Goal: Transaction & Acquisition: Purchase product/service

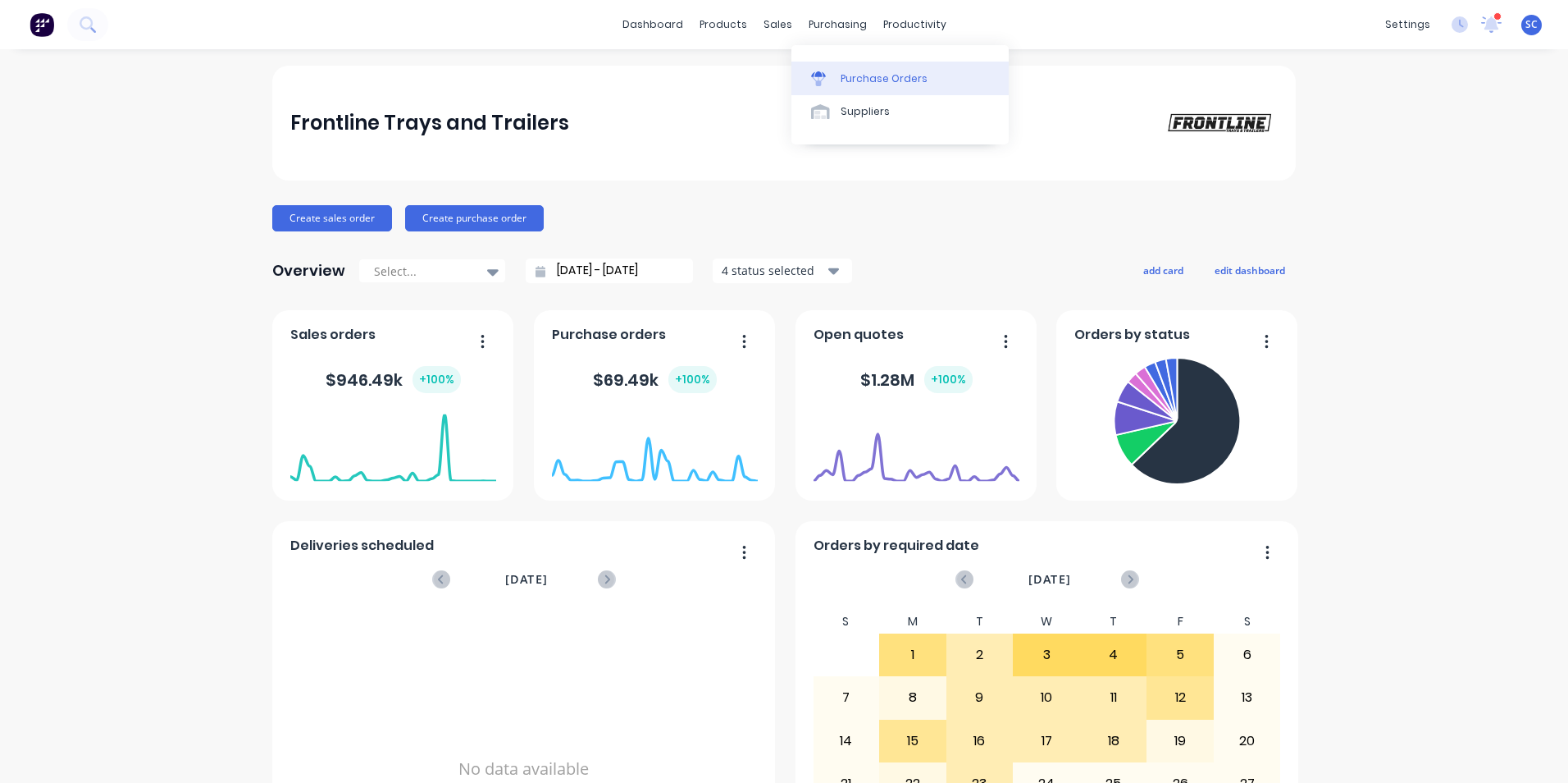
click at [877, 86] on link "Purchase Orders" at bounding box center [899, 78] width 217 height 33
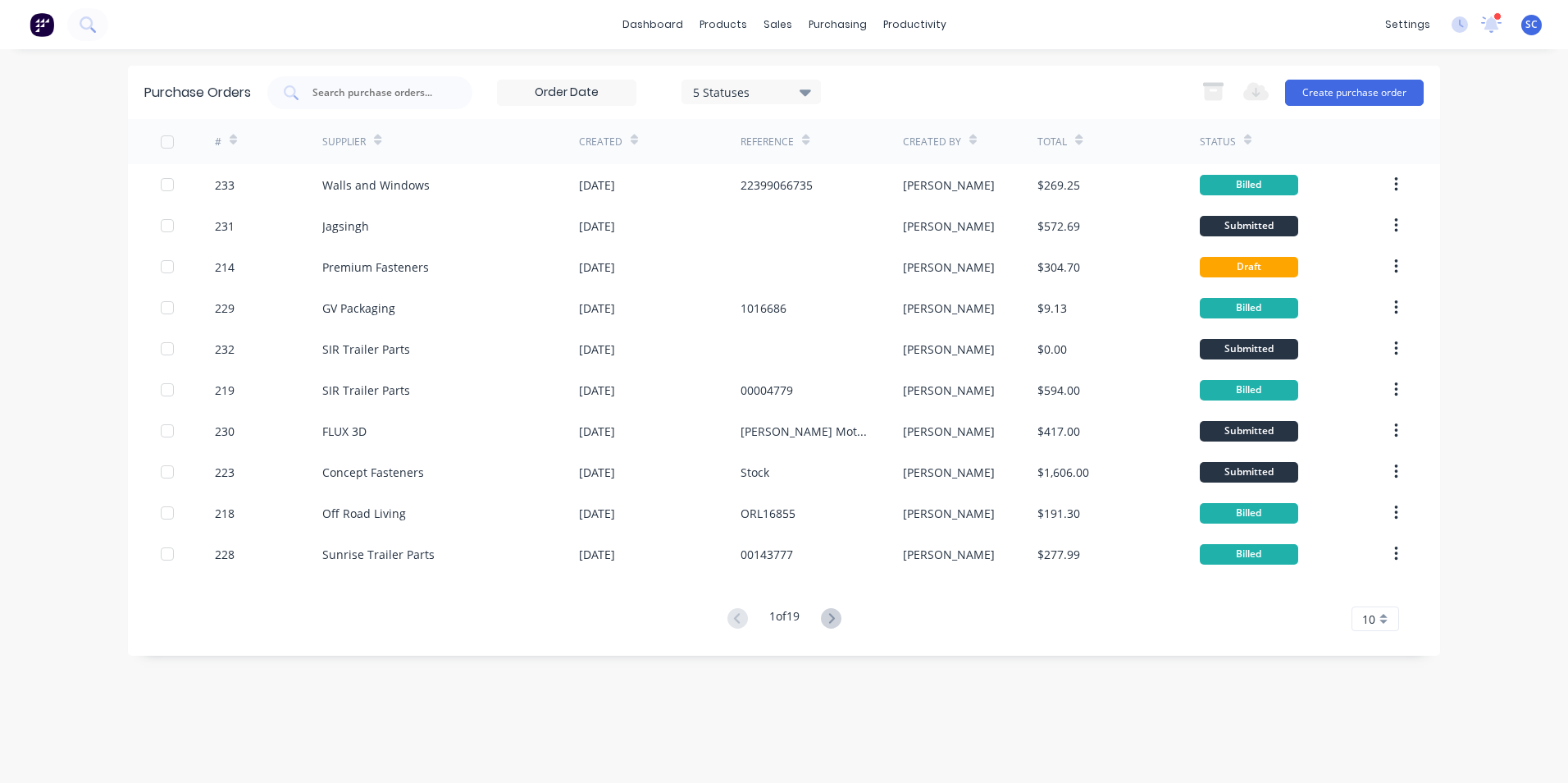
click at [778, 96] on div "5 Statuses" at bounding box center [751, 91] width 117 height 17
click at [783, 126] on div "All" at bounding box center [770, 134] width 131 height 17
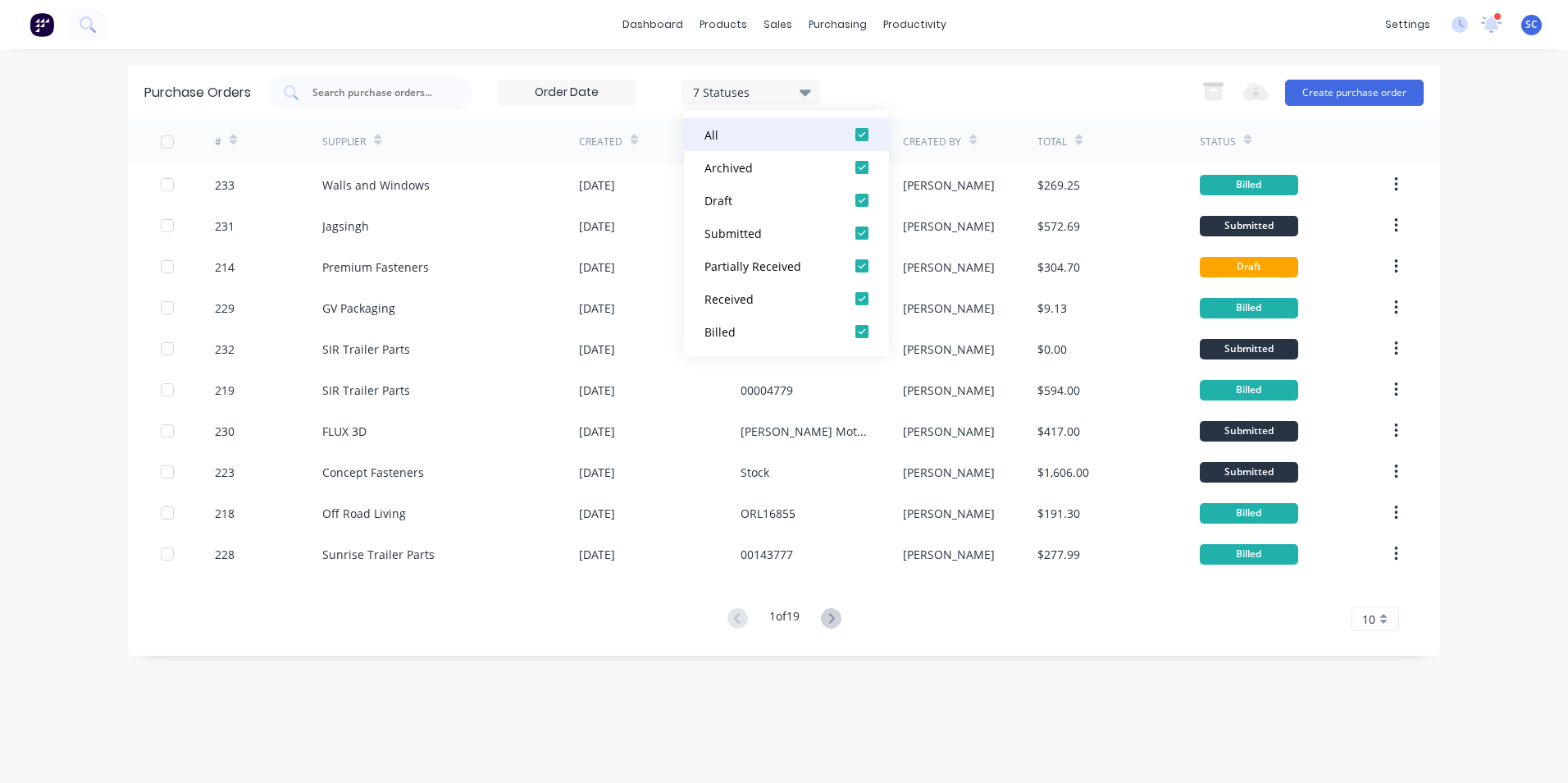
click at [783, 126] on div "All" at bounding box center [770, 134] width 131 height 17
click at [865, 86] on div "Status Status Export to Excel (XLSX) Create purchase order" at bounding box center [845, 92] width 1156 height 33
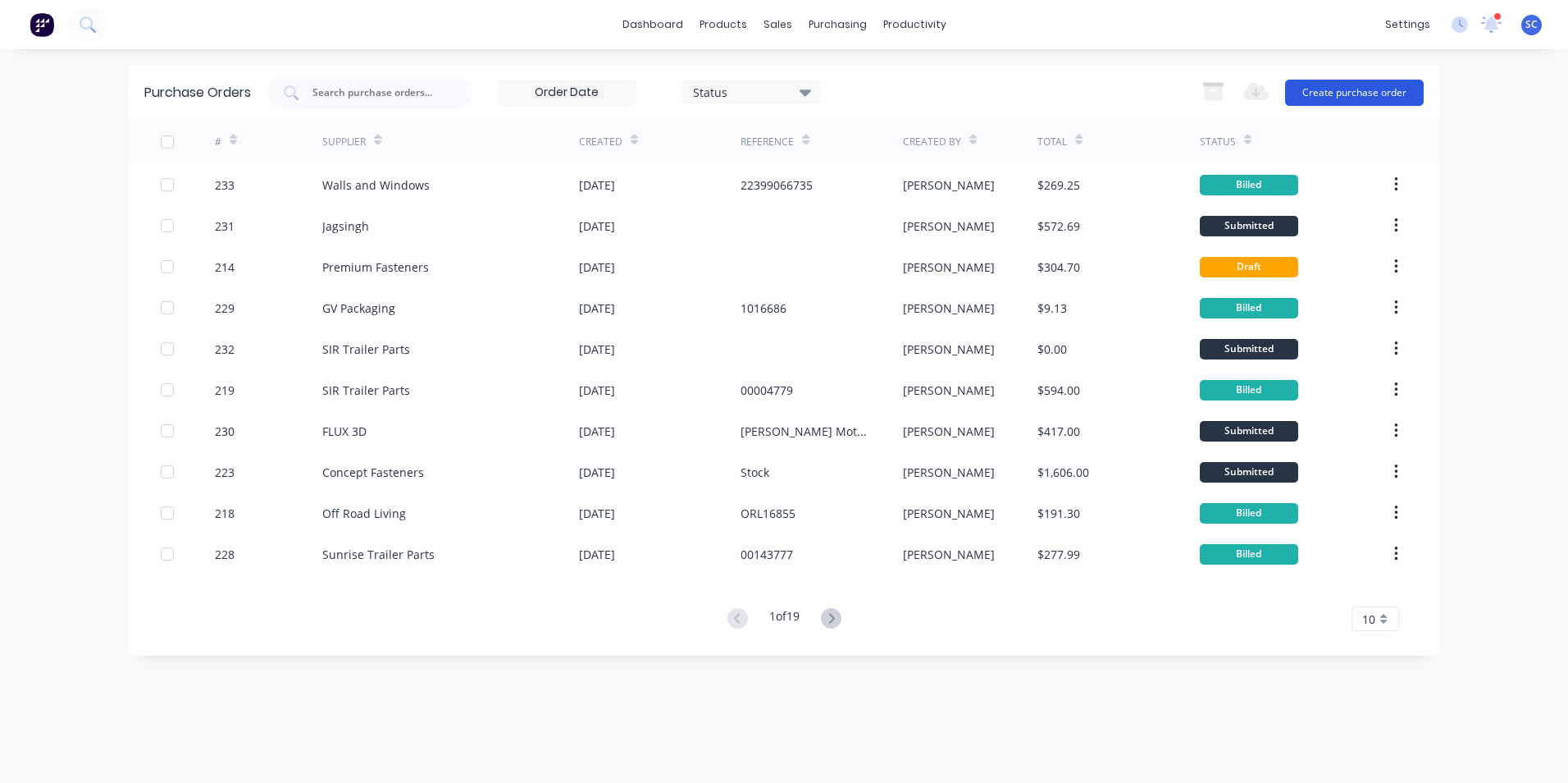
click at [1352, 96] on button "Create purchase order" at bounding box center [1355, 92] width 139 height 26
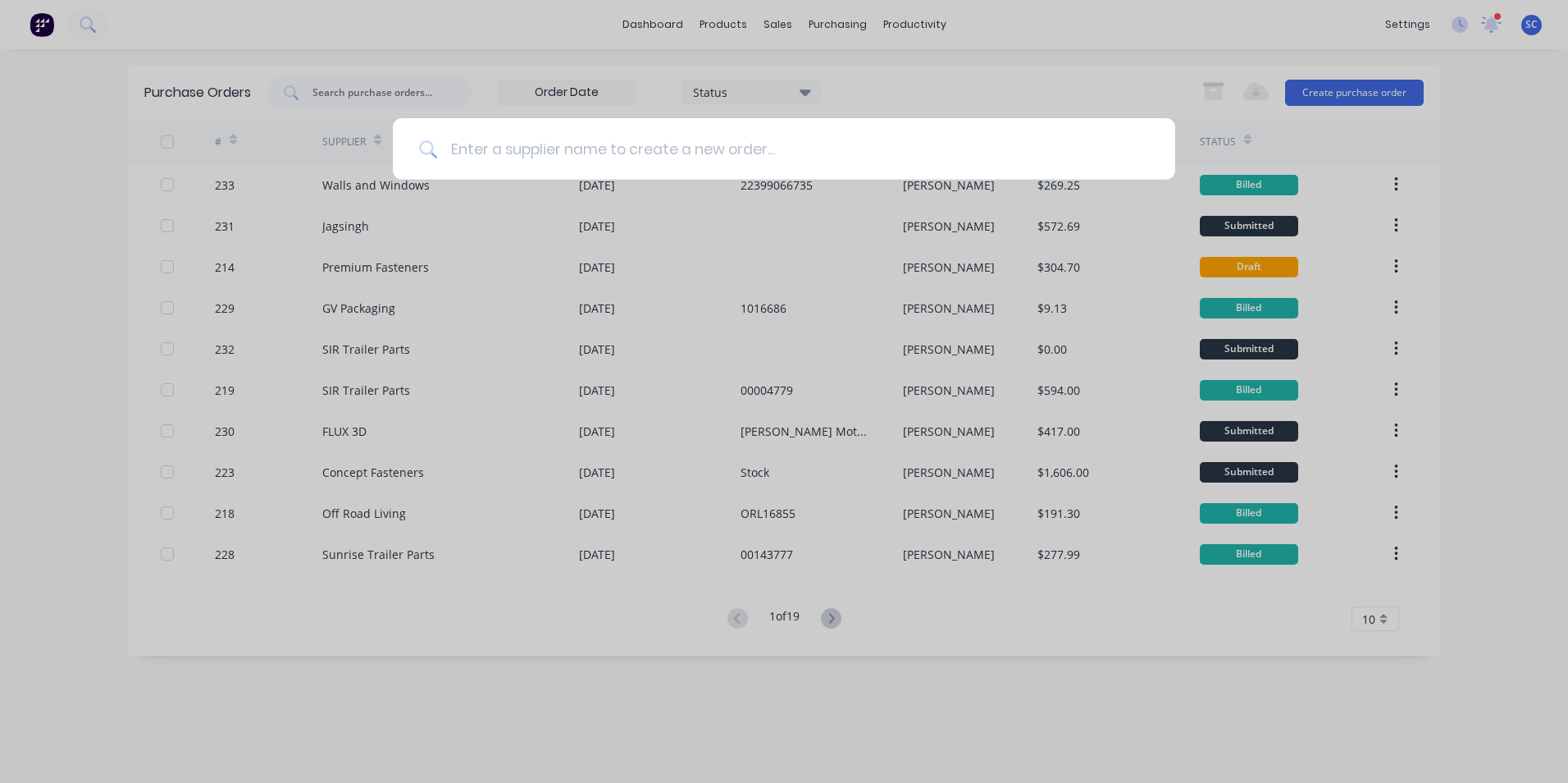
click at [677, 149] on input at bounding box center [793, 149] width 712 height 62
type input "repco"
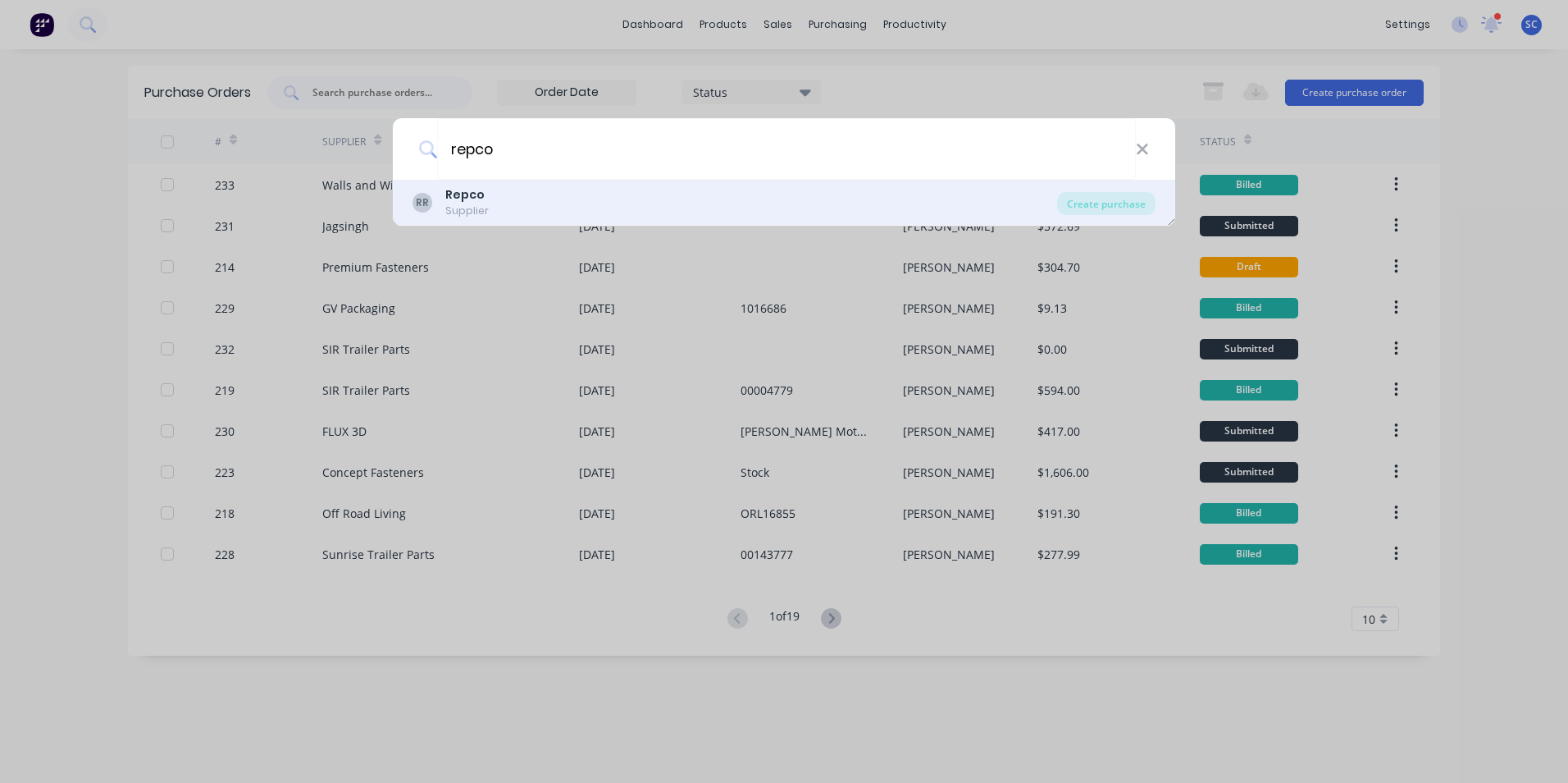
click at [992, 208] on div "RR Repco Supplier" at bounding box center [735, 202] width 645 height 32
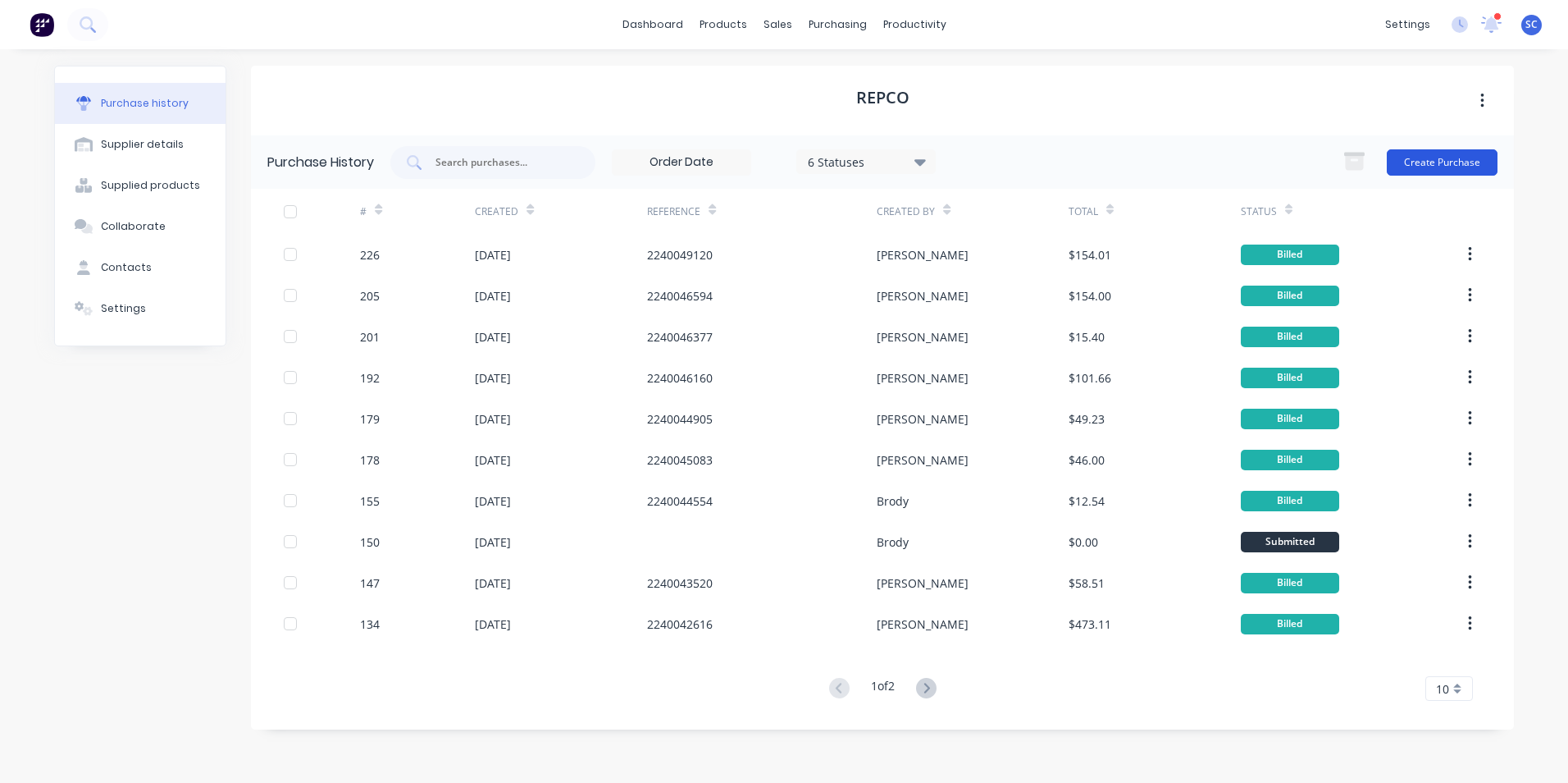
click at [1448, 165] on button "Create Purchase" at bounding box center [1442, 162] width 111 height 26
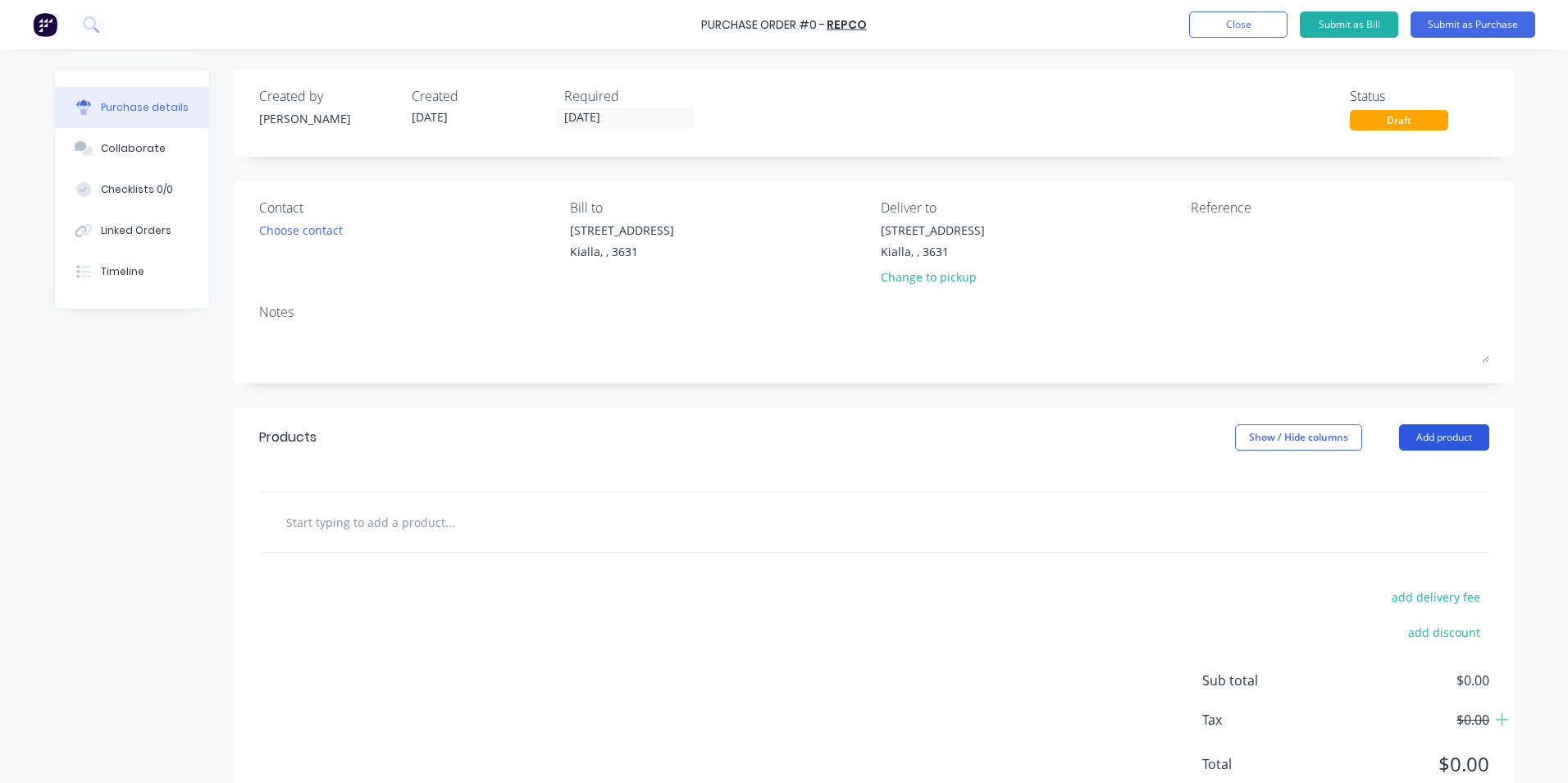
click at [1420, 439] on button "Add product" at bounding box center [1444, 437] width 90 height 26
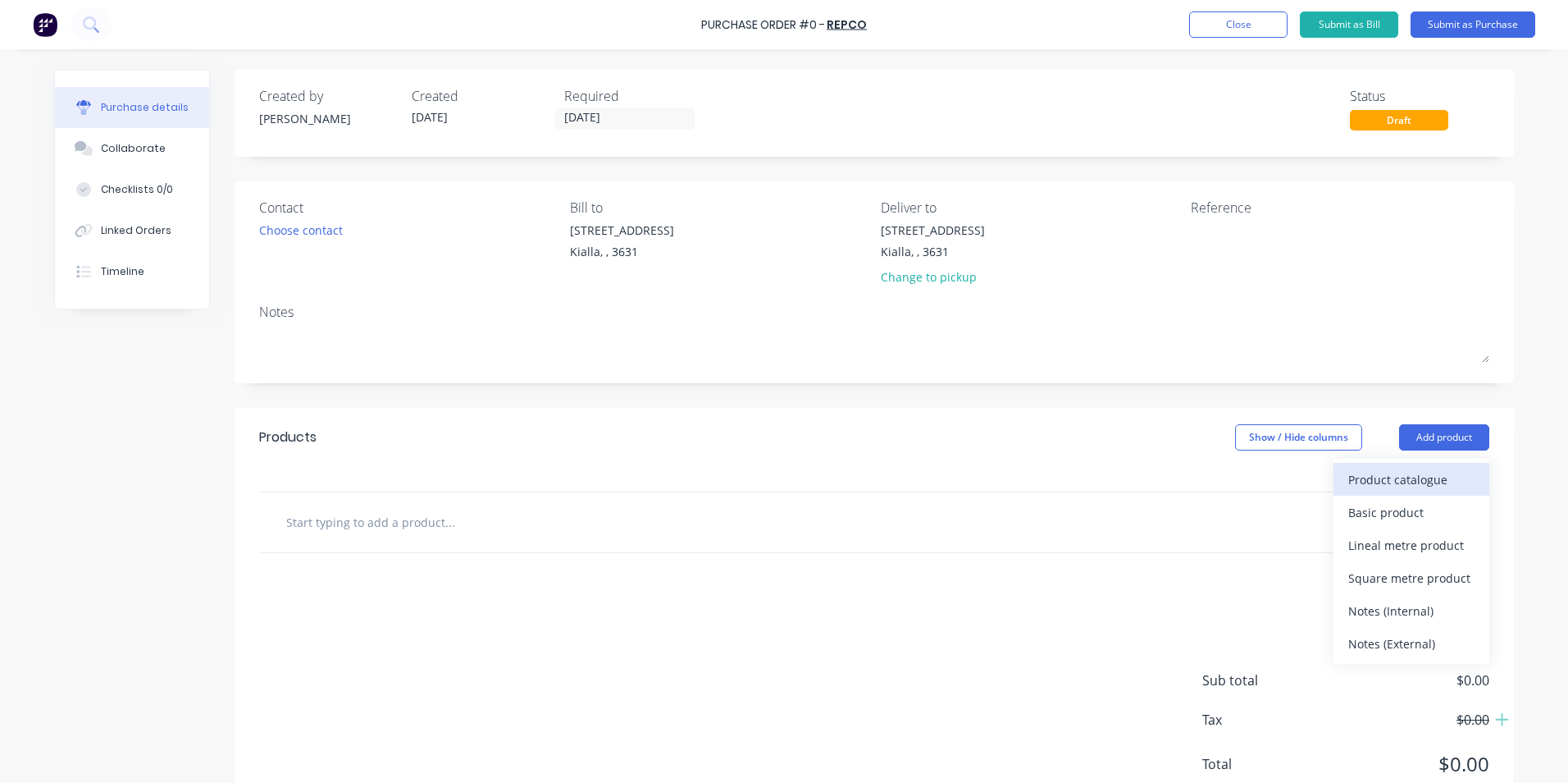
click at [1396, 474] on div "Product catalogue" at bounding box center [1411, 479] width 126 height 24
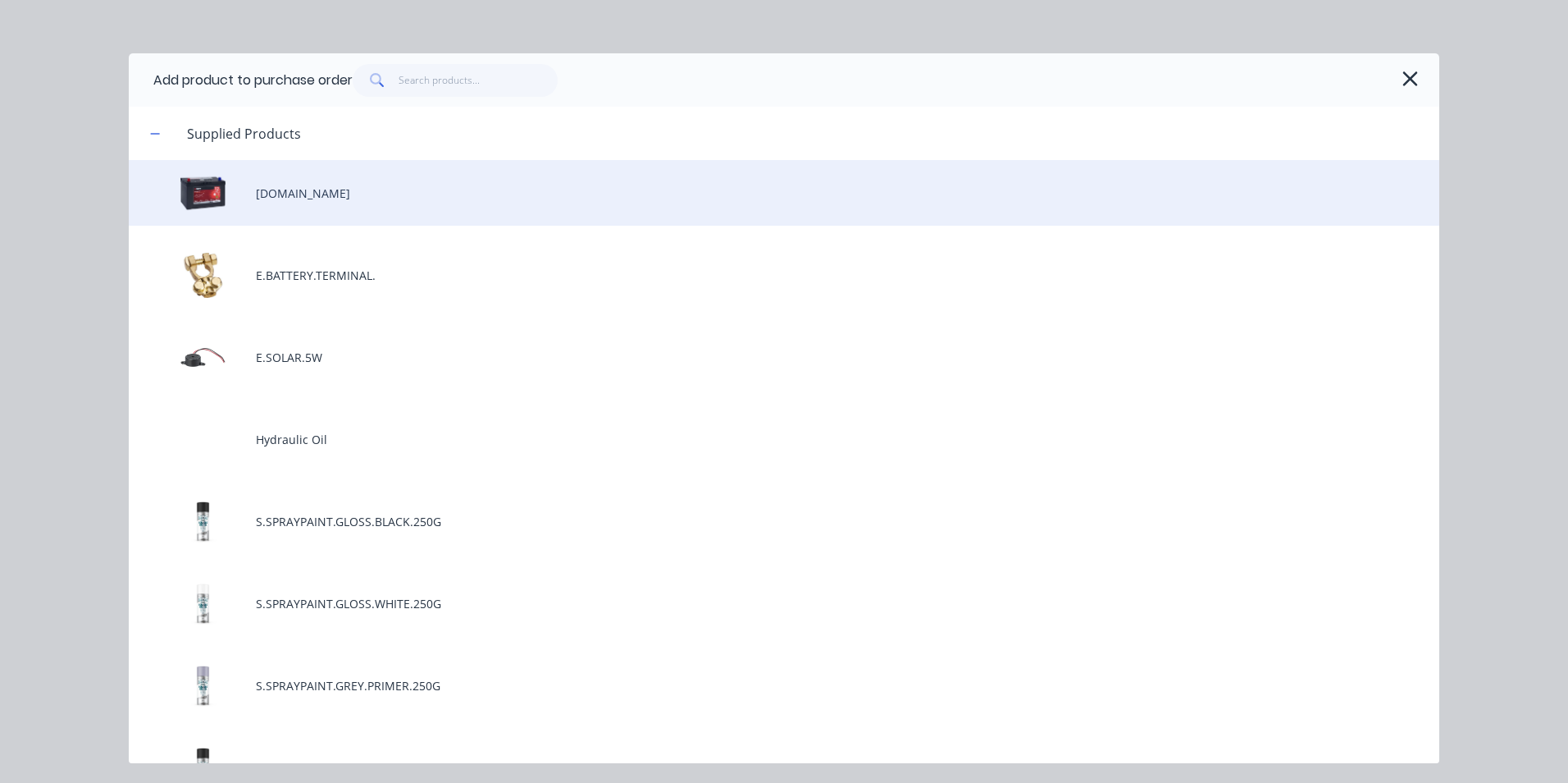
click at [288, 205] on div "E.BATTERY.CCA610.SO" at bounding box center [784, 193] width 1311 height 66
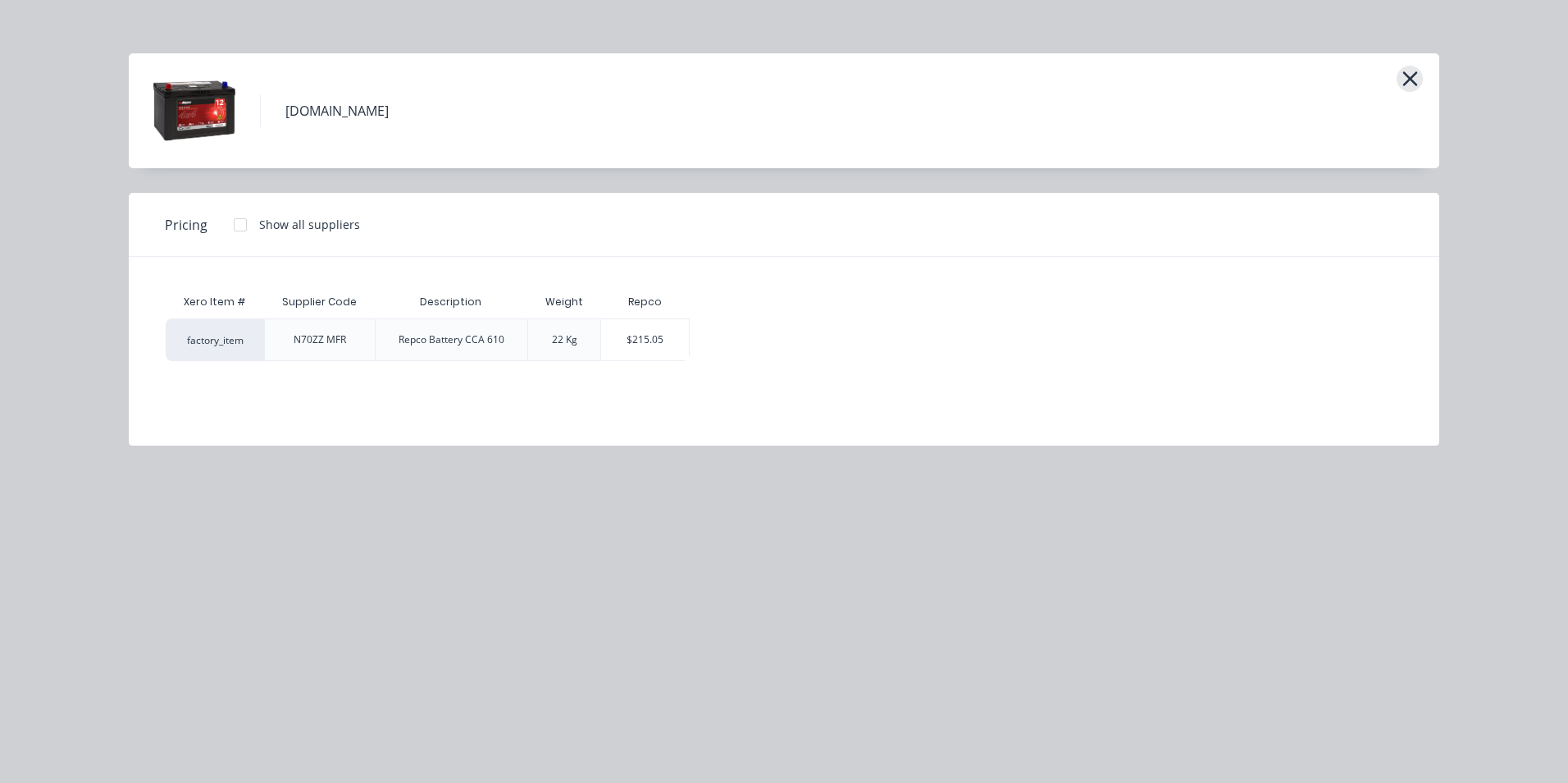
click at [1421, 78] on button "button" at bounding box center [1410, 79] width 26 height 26
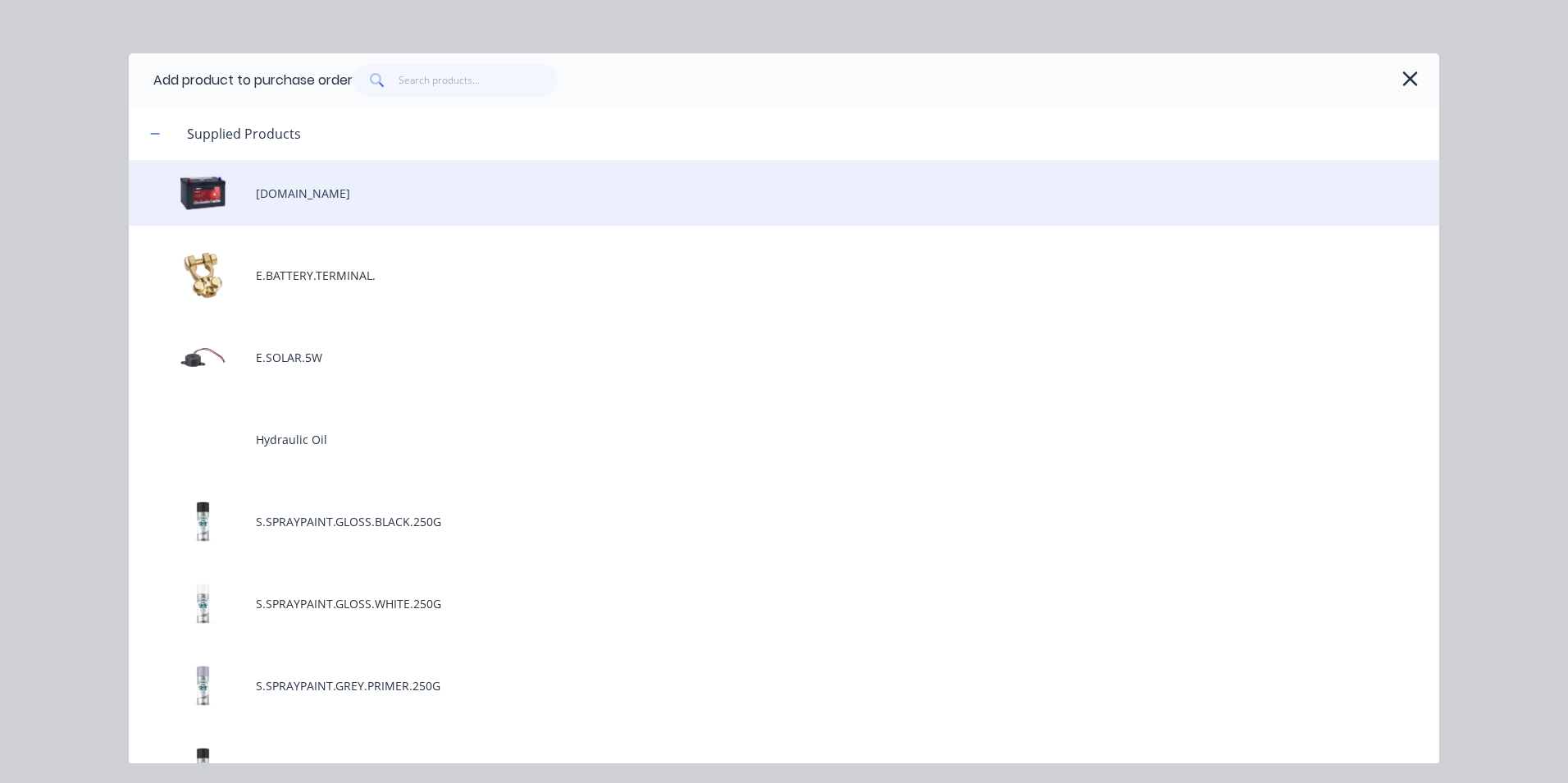
click at [457, 200] on div "E.BATTERY.CCA610.SO" at bounding box center [784, 193] width 1311 height 66
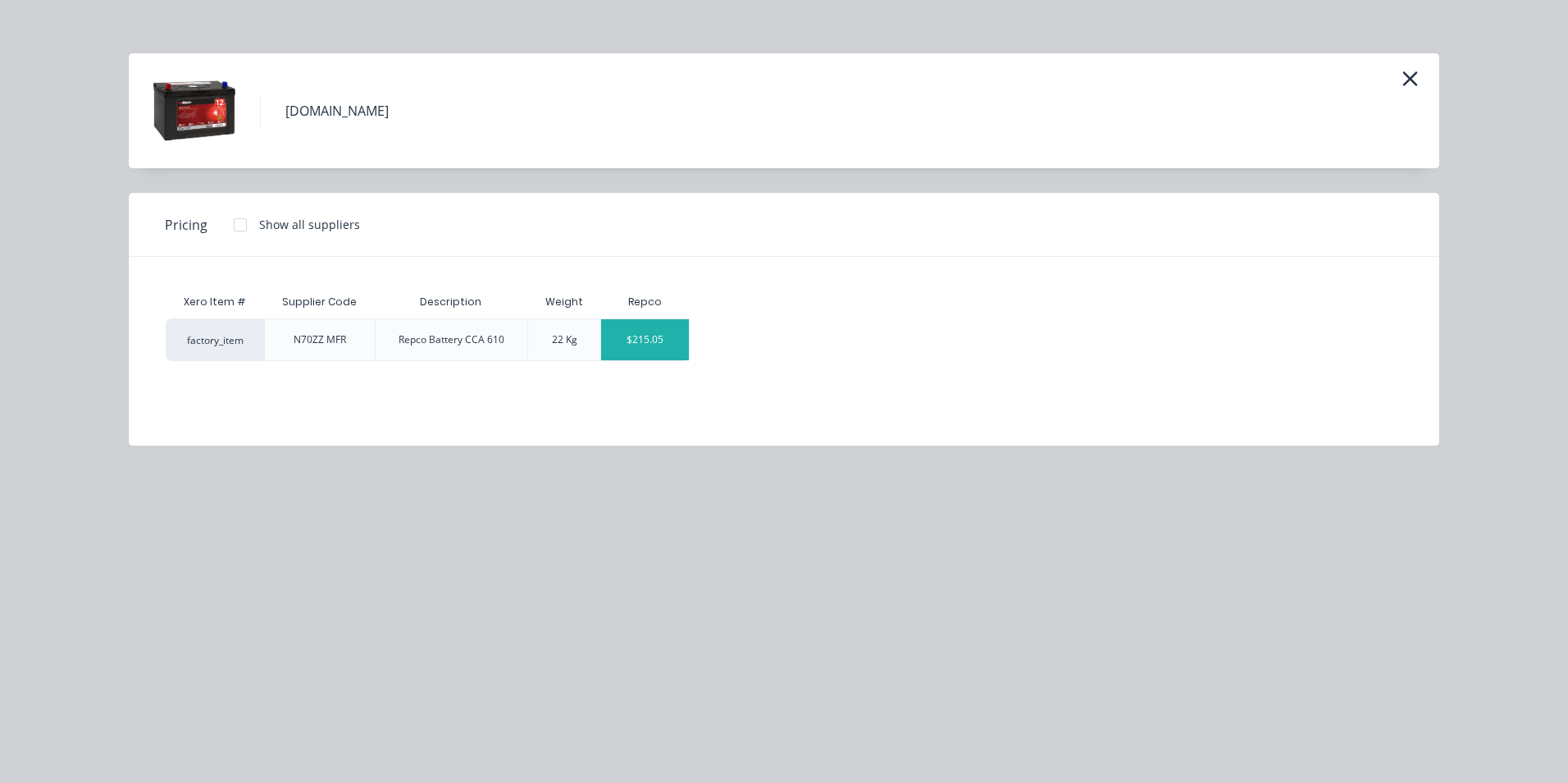
click at [663, 333] on div "$215.05" at bounding box center [645, 339] width 88 height 41
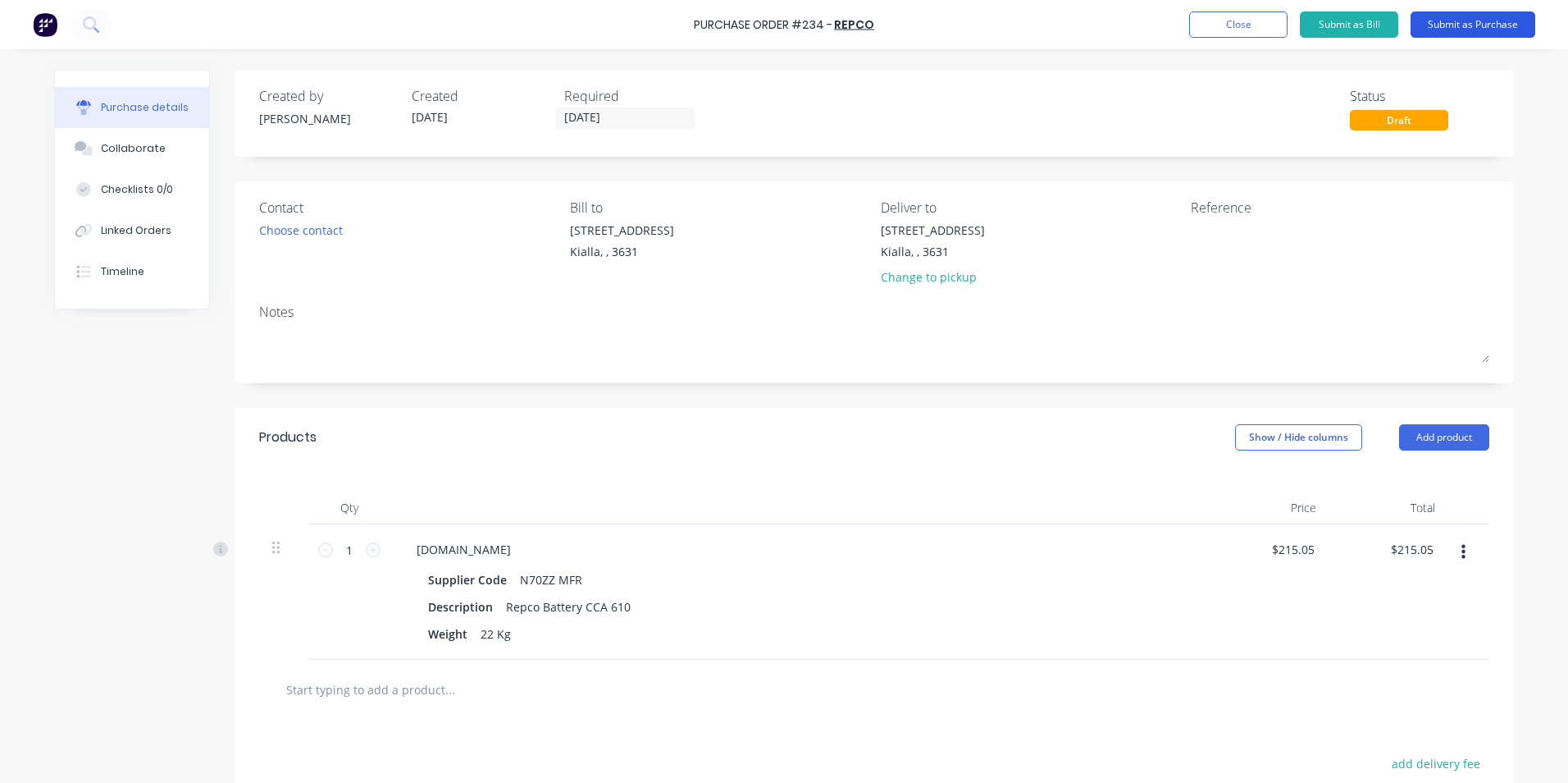
click at [1472, 27] on button "Submit as Purchase" at bounding box center [1473, 25] width 125 height 26
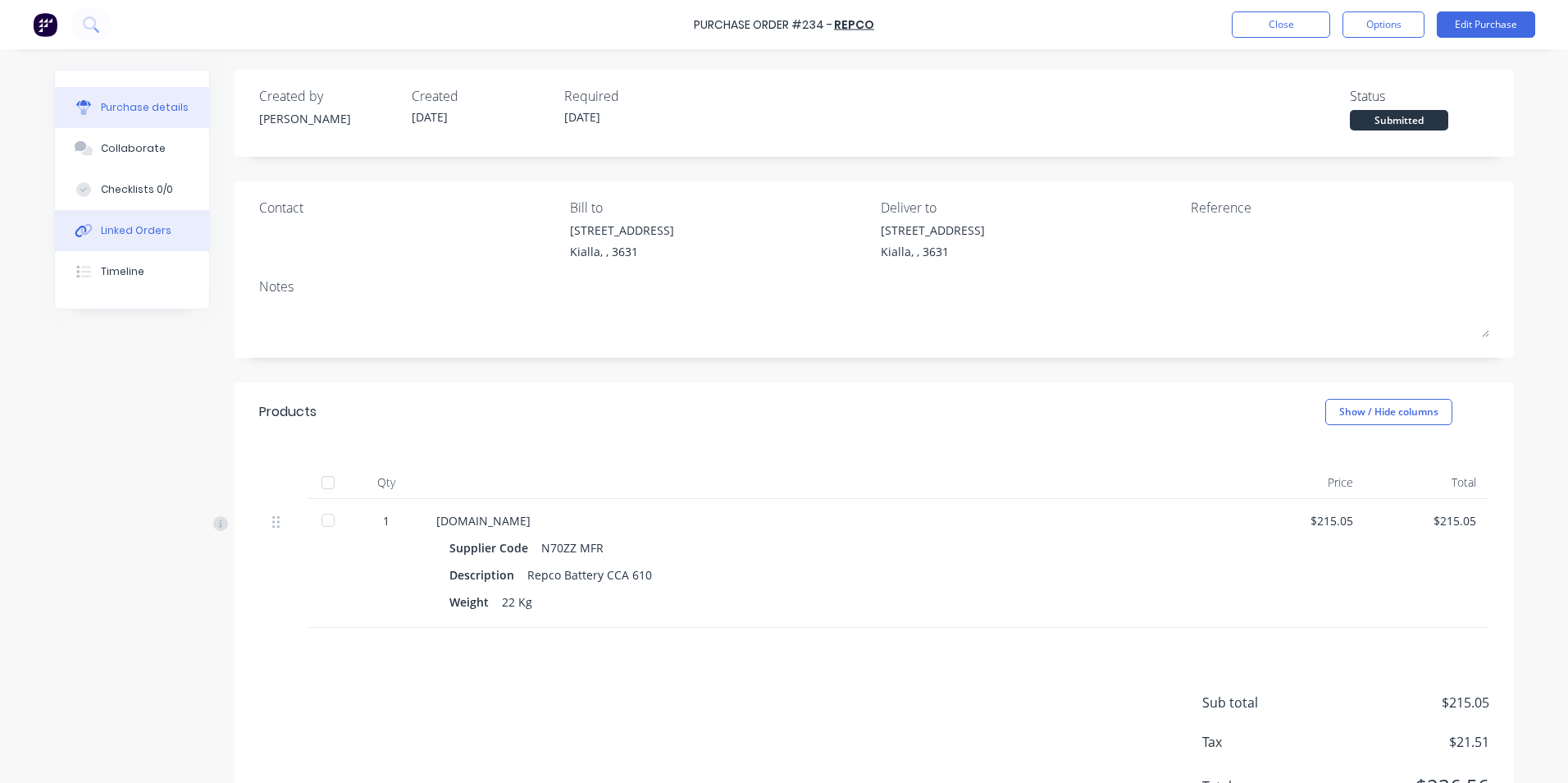
click at [142, 233] on div "Linked Orders" at bounding box center [135, 230] width 70 height 14
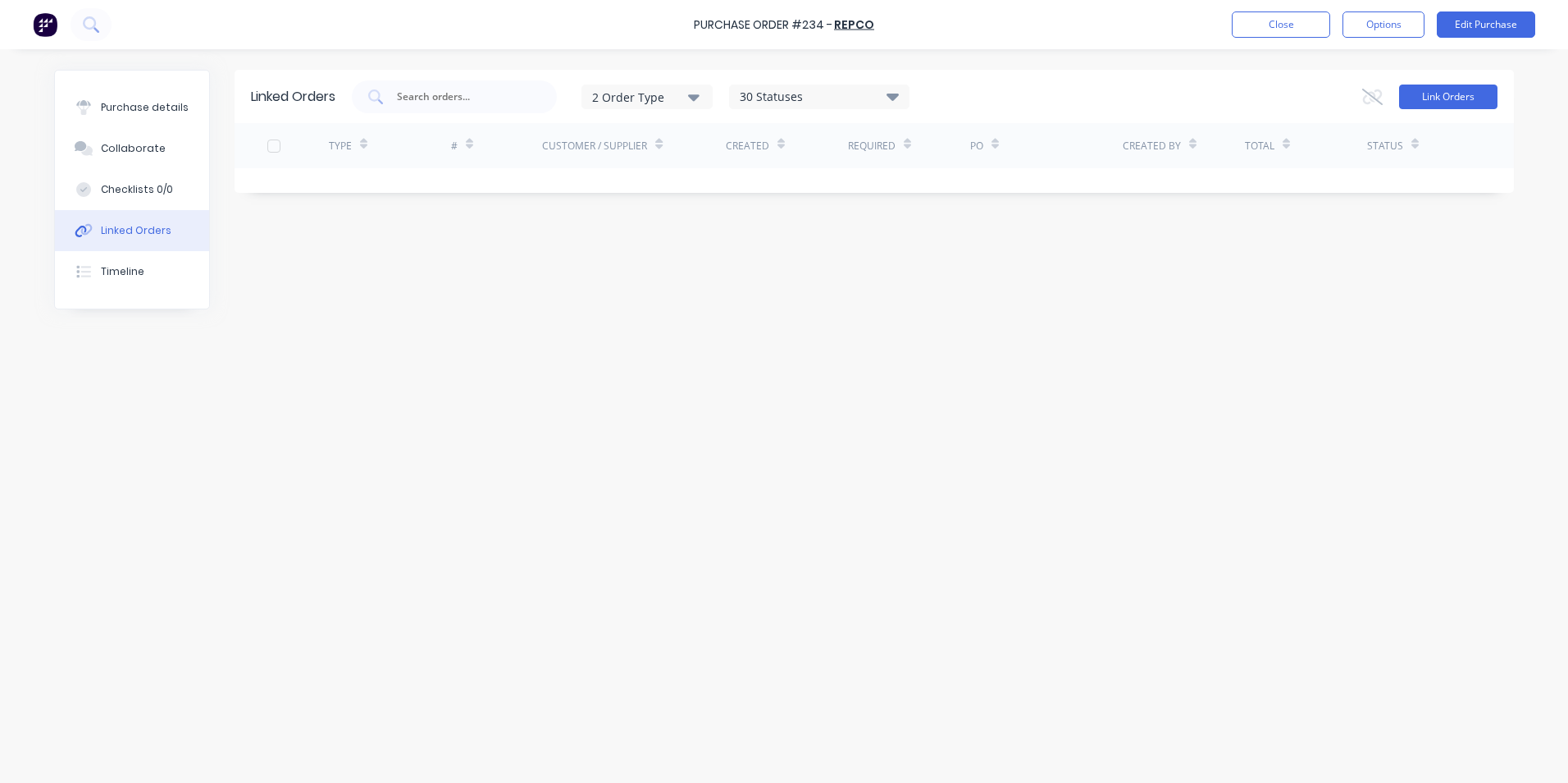
click at [1453, 96] on button "Link Orders" at bounding box center [1448, 96] width 98 height 25
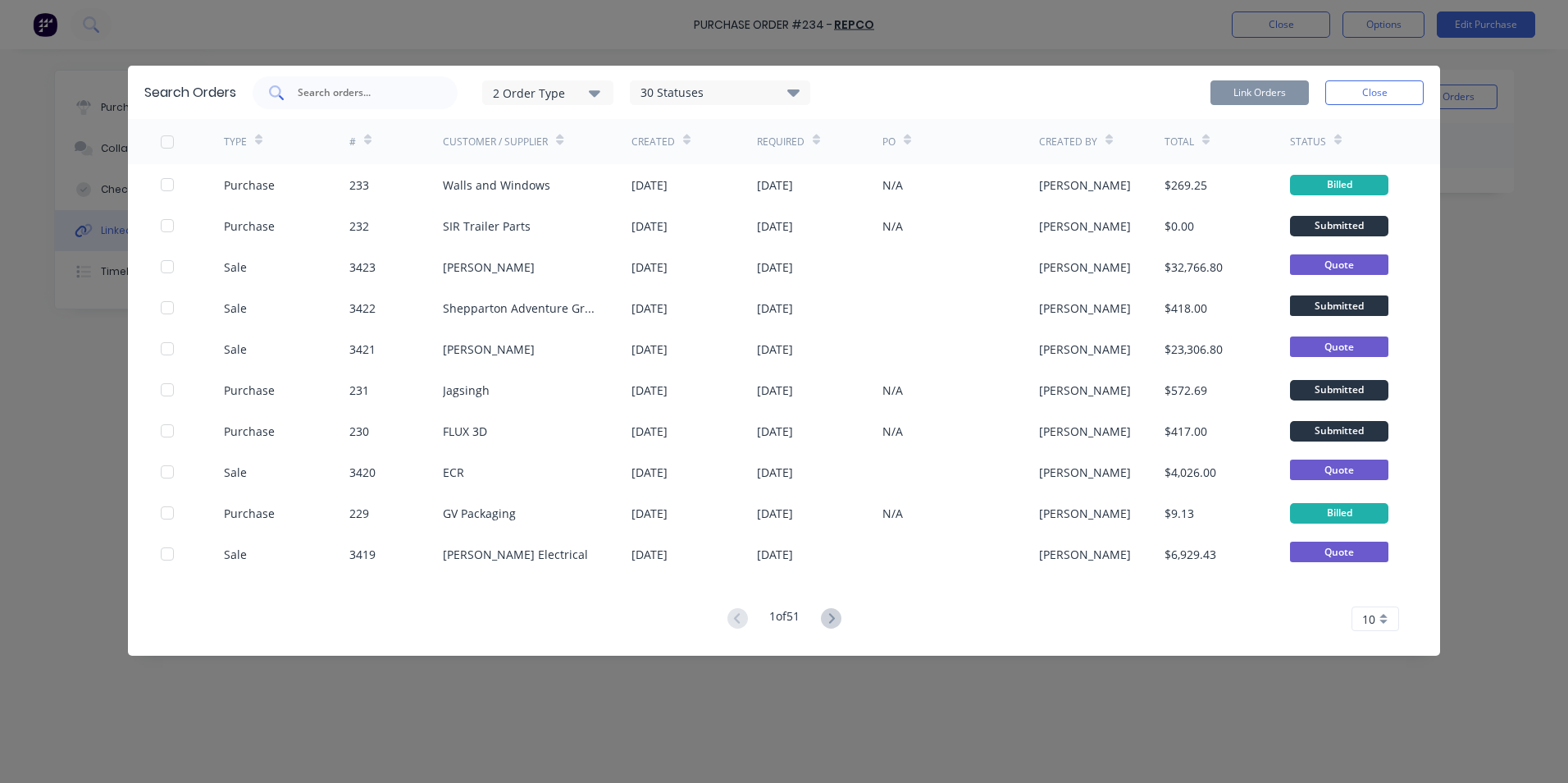
click at [322, 96] on input "text" at bounding box center [363, 92] width 136 height 16
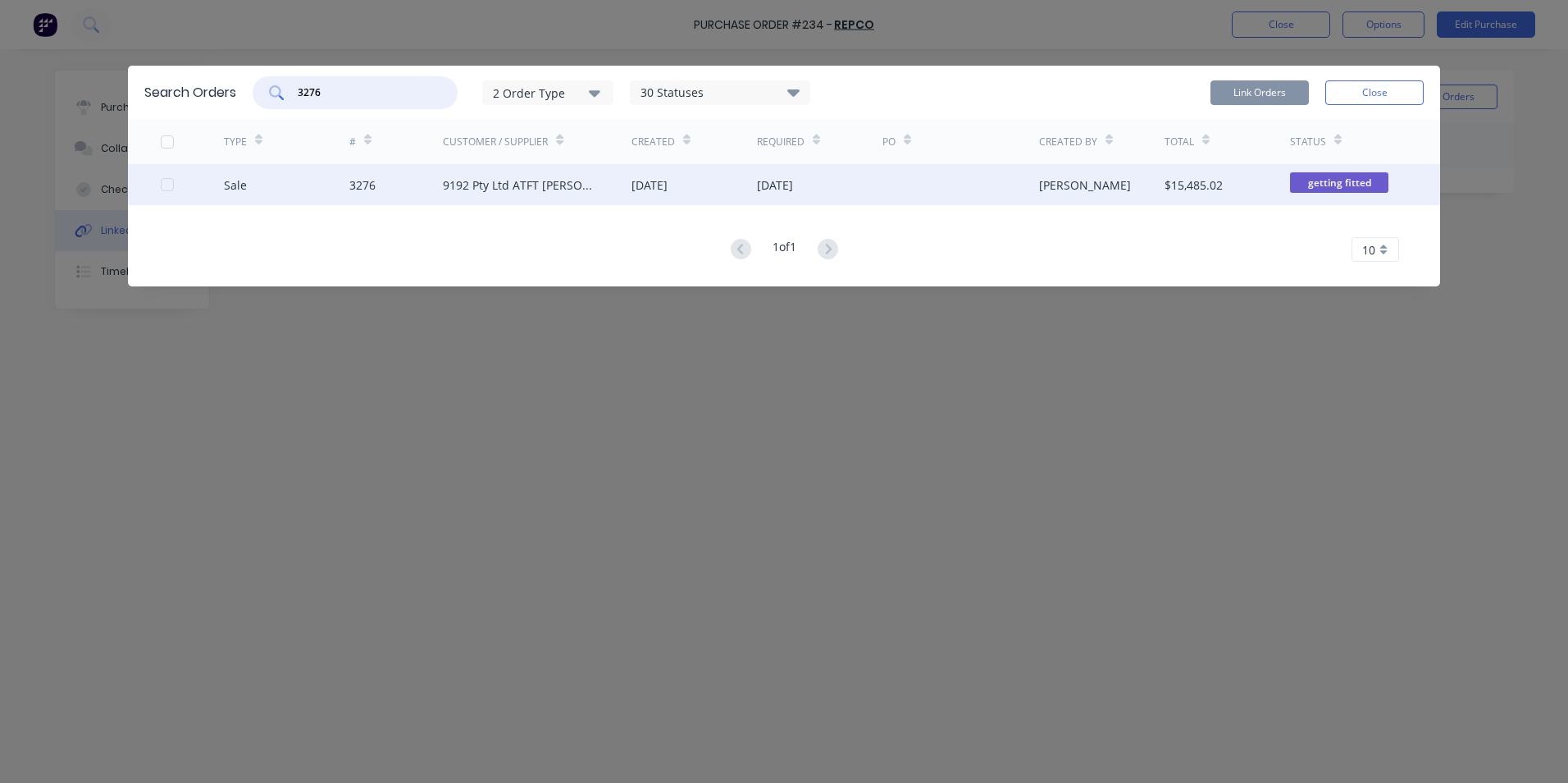
type input "3276"
click at [707, 200] on div "27 Aug 2025" at bounding box center [694, 184] width 125 height 41
click at [172, 194] on div at bounding box center [192, 184] width 63 height 41
click at [168, 187] on div at bounding box center [167, 184] width 33 height 33
click at [1277, 94] on button "Link Orders" at bounding box center [1259, 92] width 98 height 25
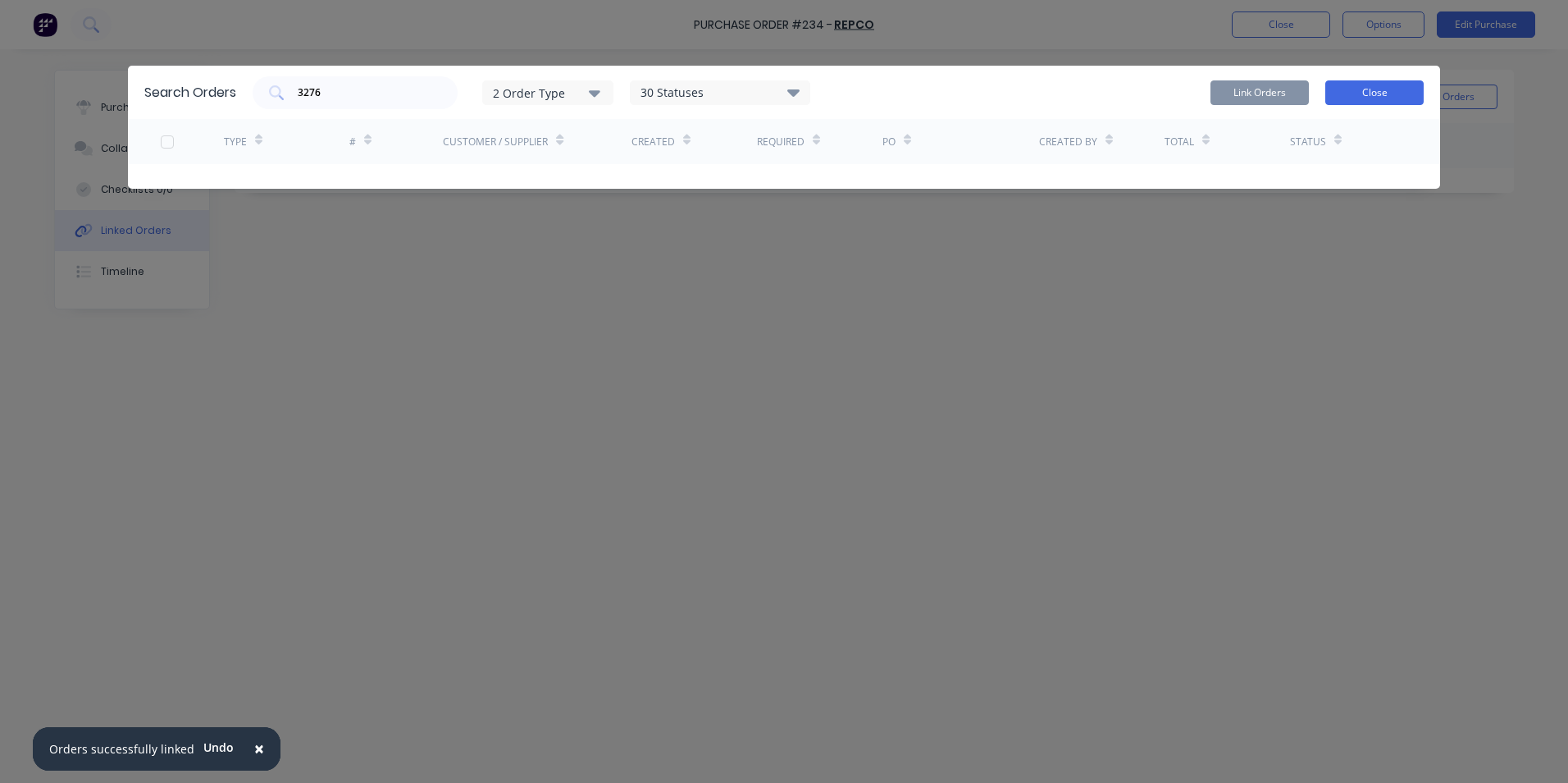
click at [1378, 92] on button "Close" at bounding box center [1374, 92] width 98 height 25
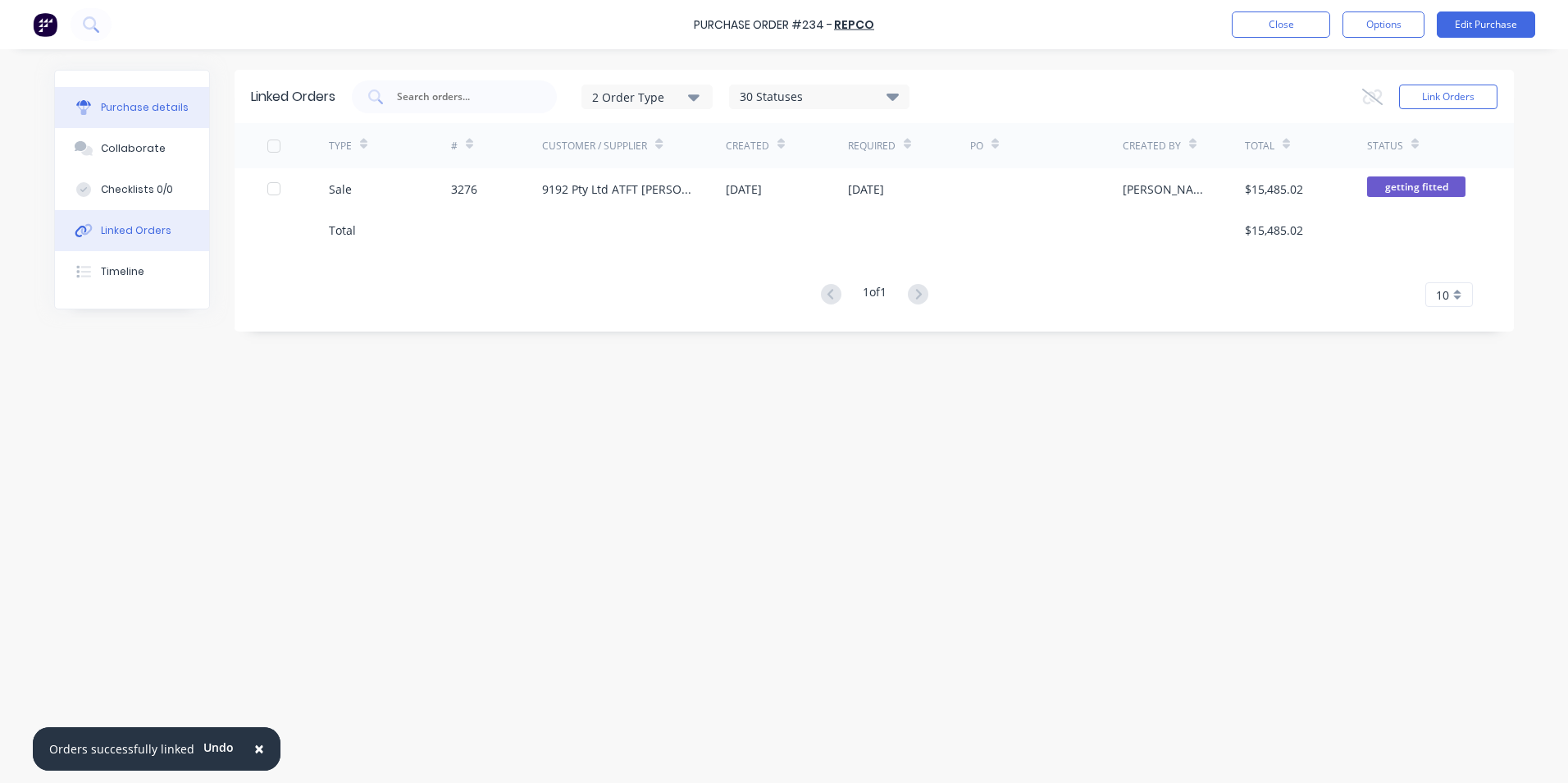
click at [113, 103] on div "Purchase details" at bounding box center [145, 107] width 88 height 14
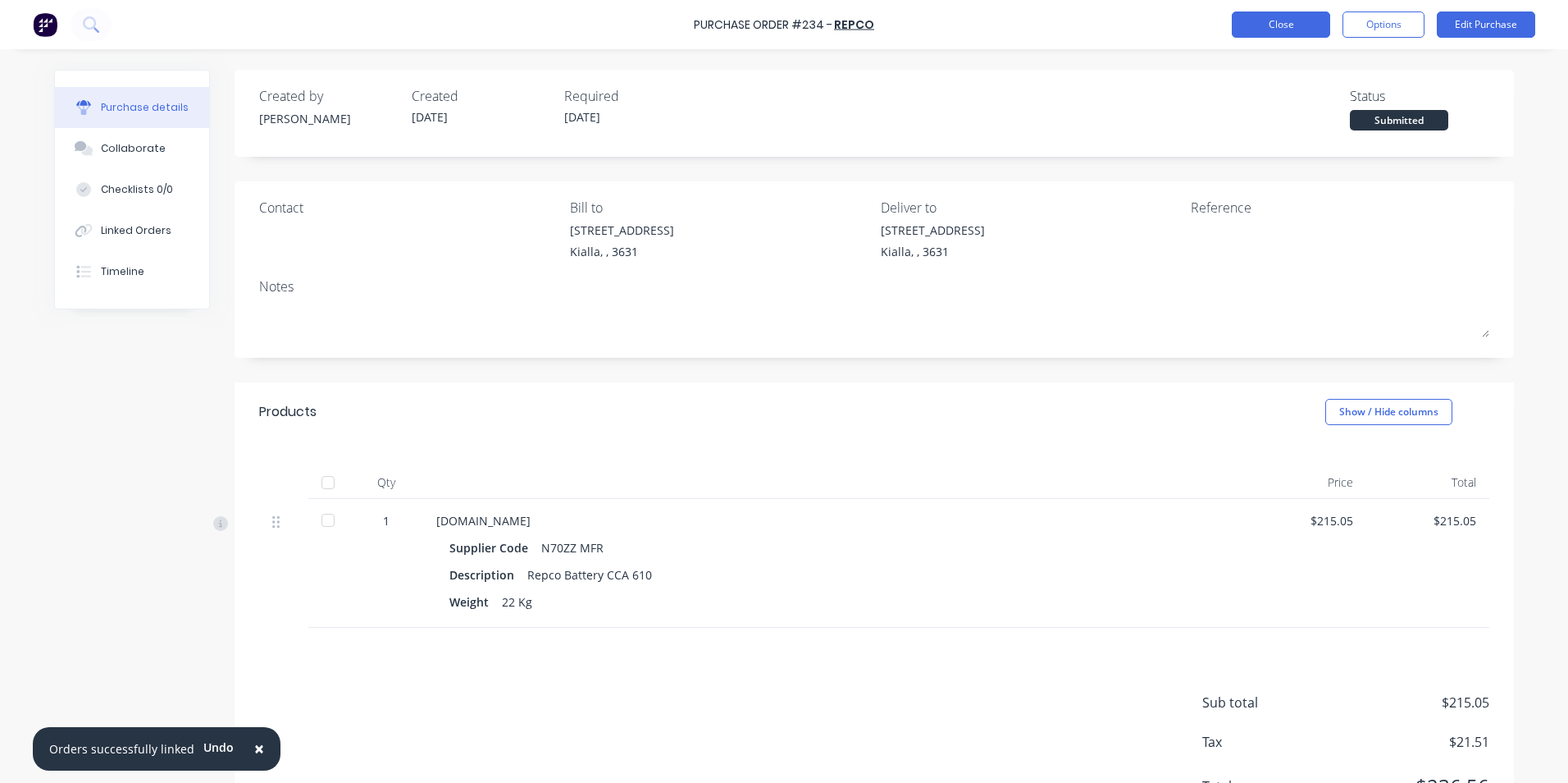
click at [1293, 29] on button "Close" at bounding box center [1281, 25] width 98 height 26
